Goal: Information Seeking & Learning: Learn about a topic

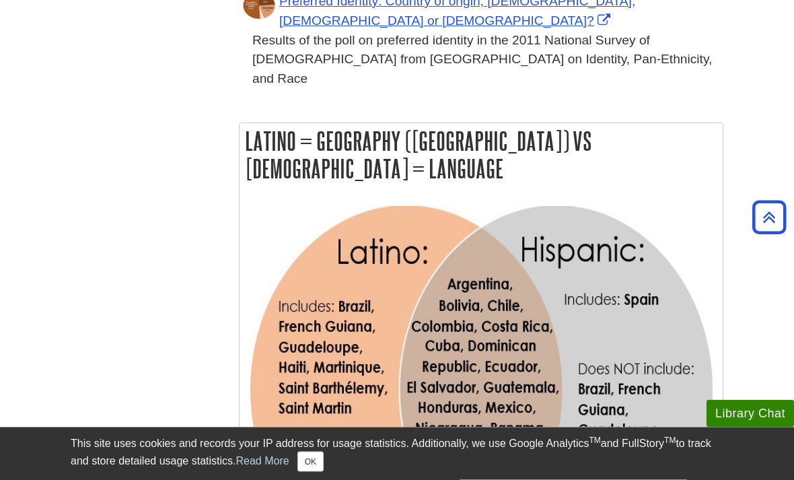
scroll to position [981, 0]
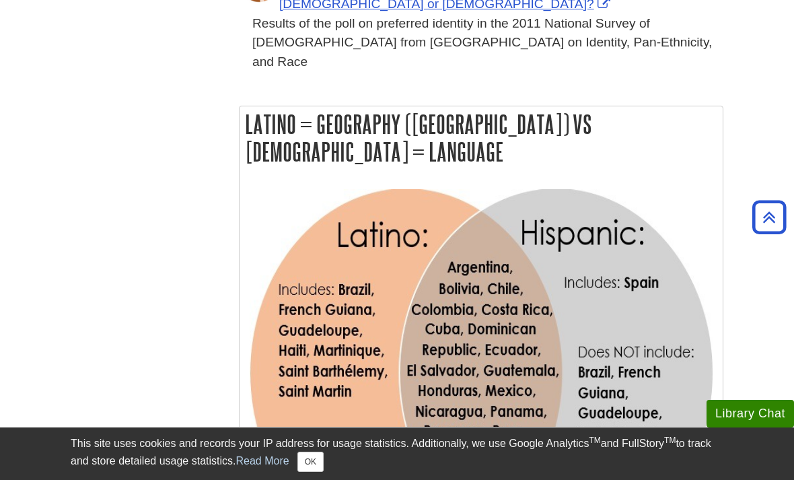
click at [416, 189] on img "Link opens in new window" at bounding box center [481, 374] width 463 height 370
